Goal: Information Seeking & Learning: Find specific page/section

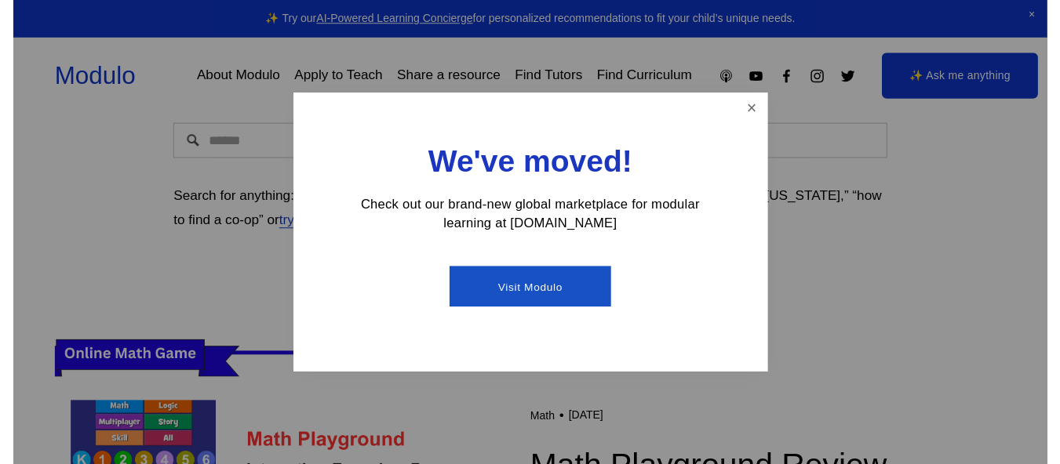
scroll to position [235, 0]
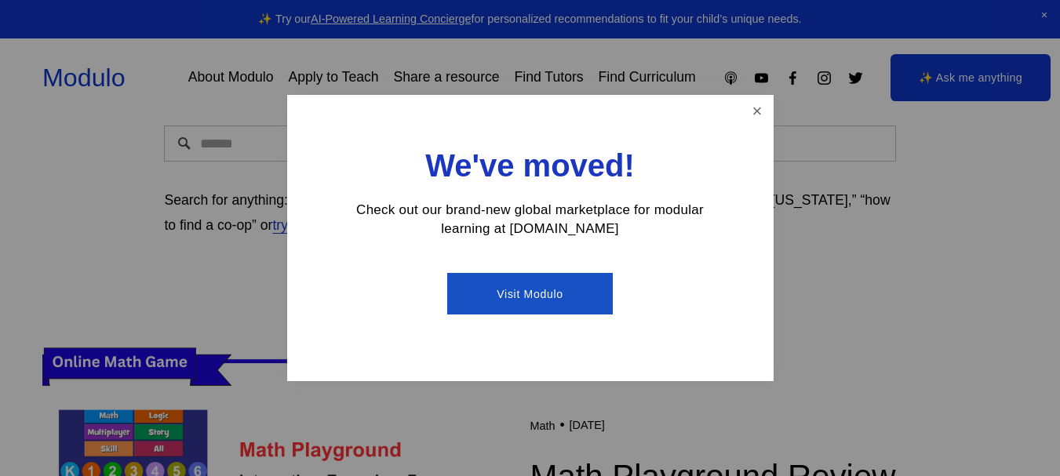
click at [736, 102] on div "We've moved! Check out our brand-new global marketplace for modular learning at…" at bounding box center [530, 238] width 486 height 286
click at [747, 111] on link "Close" at bounding box center [756, 110] width 27 height 27
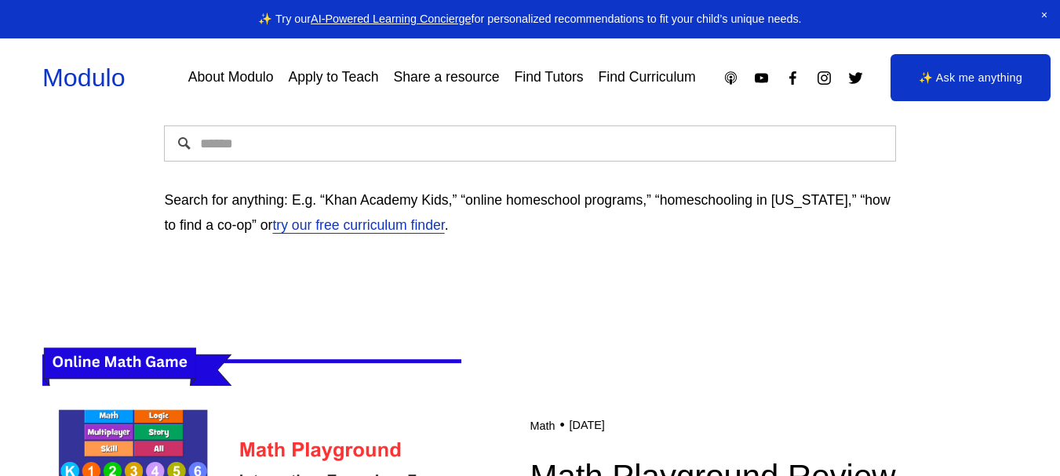
click at [651, 137] on input "Search" at bounding box center [529, 143] width 731 height 36
type input "*********"
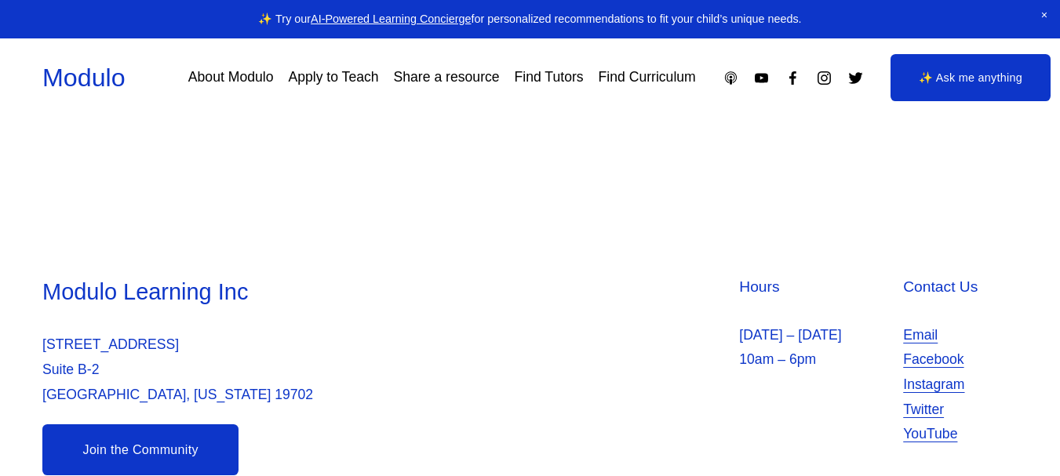
scroll to position [238, 0]
